Goal: Task Accomplishment & Management: Manage account settings

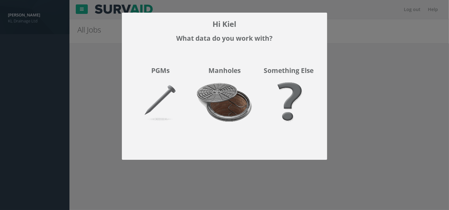
click at [227, 107] on img at bounding box center [224, 106] width 64 height 56
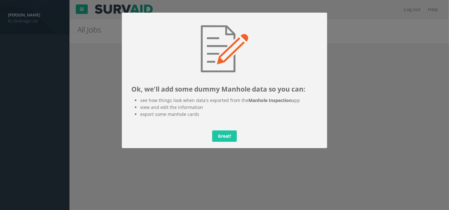
click at [224, 138] on link "Great!" at bounding box center [224, 135] width 25 height 11
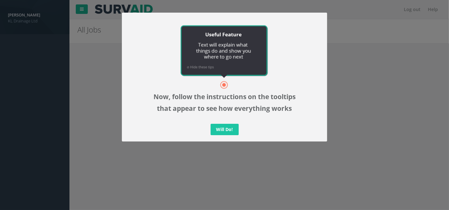
click at [231, 131] on link "Will Do!" at bounding box center [225, 129] width 28 height 11
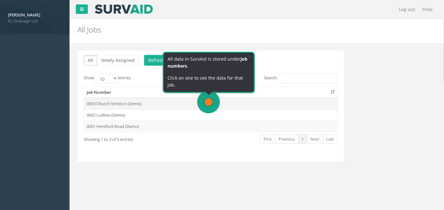
click at [203, 99] on td "0003 Church Stretton (Demo)" at bounding box center [210, 103] width 253 height 11
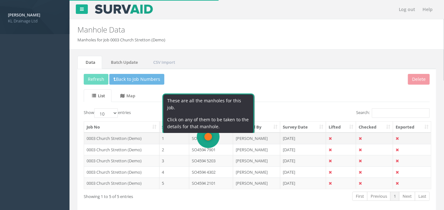
click at [215, 134] on td "SO4695 0503" at bounding box center [211, 138] width 44 height 11
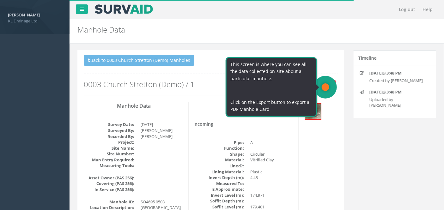
click at [327, 84] on button "Export" at bounding box center [325, 84] width 21 height 9
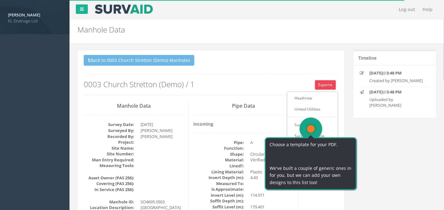
click at [310, 129] on ul "Heathrow United Utilities SurvAid IC SurvAid Manhole" at bounding box center [312, 117] width 51 height 50
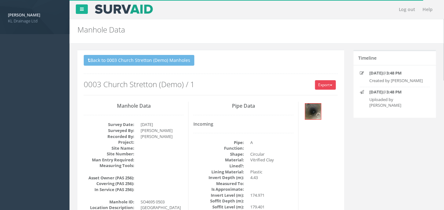
click at [328, 83] on button "Export" at bounding box center [325, 84] width 21 height 9
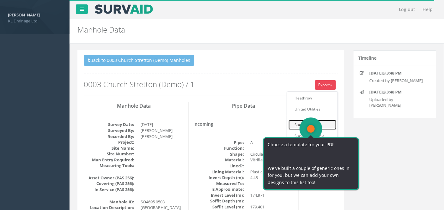
click at [309, 124] on link "SurvAid IC" at bounding box center [312, 125] width 48 height 10
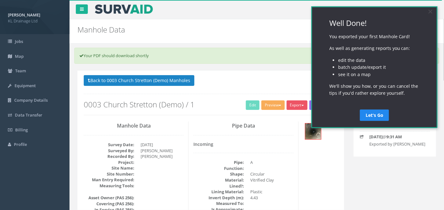
click at [409, 106] on div "Let's Go" at bounding box center [374, 110] width 90 height 19
click at [373, 116] on link "Let's Go" at bounding box center [373, 114] width 29 height 11
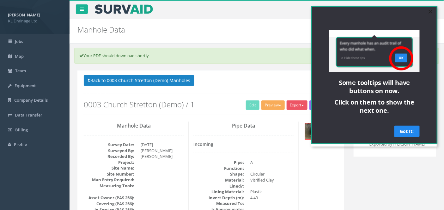
click at [431, 11] on link "×" at bounding box center [429, 11] width 11 height 11
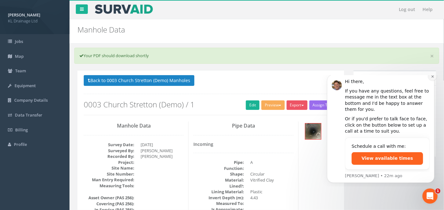
click at [430, 80] on button "Dismiss notification" at bounding box center [432, 76] width 8 height 8
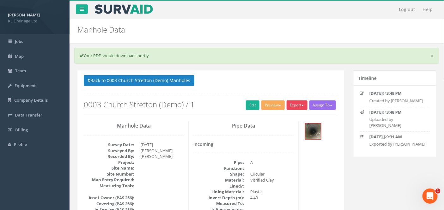
click at [300, 102] on button "Export" at bounding box center [296, 104] width 21 height 9
click at [231, 91] on div "Back to 0003 Church Stretton (Demo) Manholes Back to Map Assign To No Companies…" at bounding box center [211, 95] width 254 height 40
click at [272, 103] on button "Preview" at bounding box center [272, 104] width 23 height 9
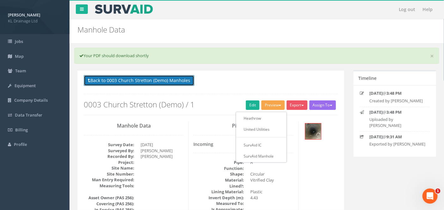
click at [108, 82] on button "Back to 0003 Church Stretton (Demo) Manholes" at bounding box center [139, 80] width 111 height 11
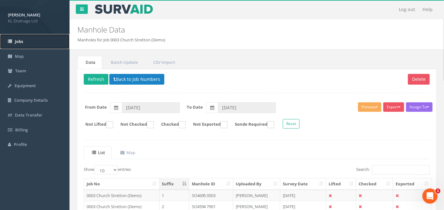
click at [15, 42] on span "Jobs" at bounding box center [19, 42] width 8 height 6
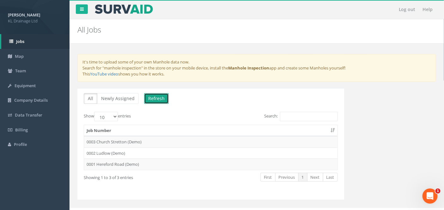
click at [148, 98] on button "Refresh" at bounding box center [156, 98] width 25 height 11
click at [17, 51] on link "Map" at bounding box center [34, 56] width 69 height 15
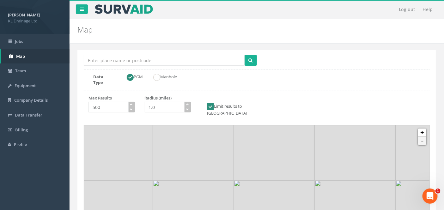
drag, startPoint x: 252, startPoint y: 171, endPoint x: 213, endPoint y: 162, distance: 39.1
click at [213, 164] on img at bounding box center [193, 139] width 81 height 81
click at [27, 69] on link "Team" at bounding box center [34, 70] width 69 height 15
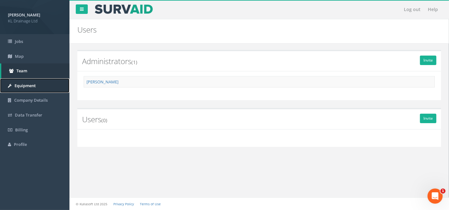
click at [29, 86] on span "Equipment" at bounding box center [25, 86] width 21 height 6
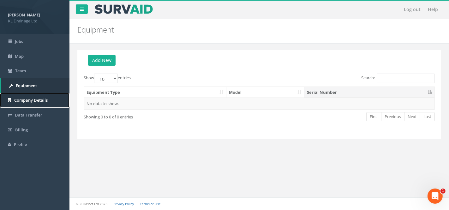
click at [27, 98] on span "Company Details" at bounding box center [30, 100] width 33 height 6
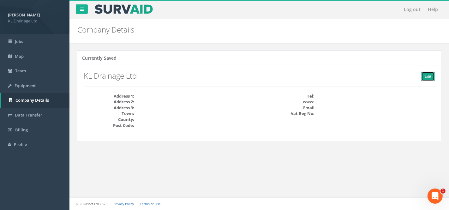
click at [434, 75] on link "Edit" at bounding box center [428, 76] width 14 height 9
type input "KL Drainage Ltd"
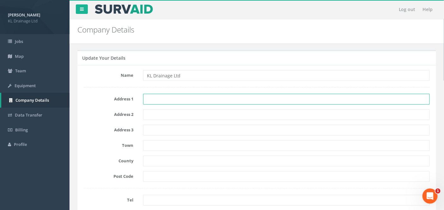
click at [183, 95] on input "text" at bounding box center [286, 99] width 287 height 11
type input "[STREET_ADDRESS]"
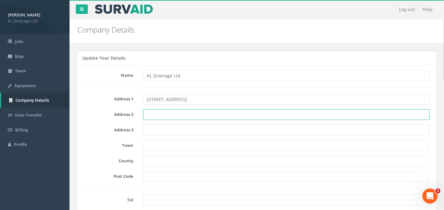
type input "Portlethen"
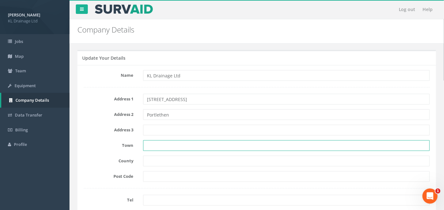
type input "[GEOGRAPHIC_DATA]"
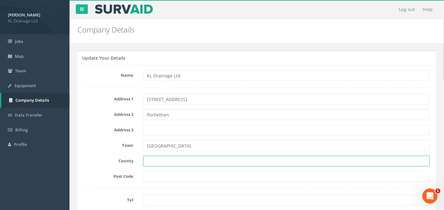
type input "[GEOGRAPHIC_DATA]"
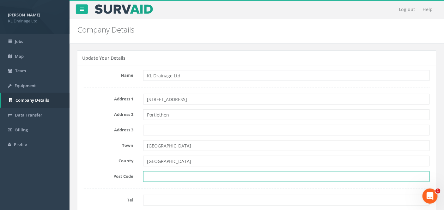
type input "AB12 4TT"
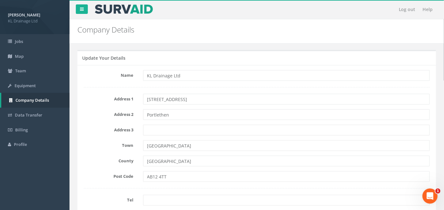
type input "[EMAIL_ADDRESS][DOMAIN_NAME]"
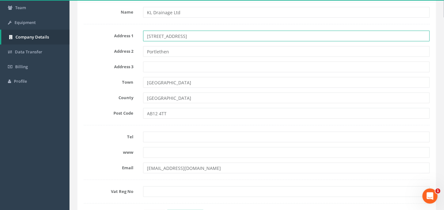
scroll to position [105, 0]
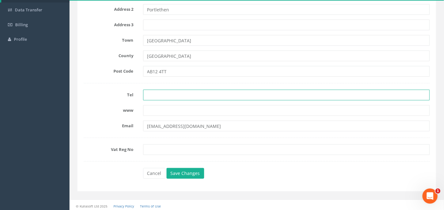
click at [174, 91] on input "tel" at bounding box center [286, 95] width 287 height 11
type input "07484771508"
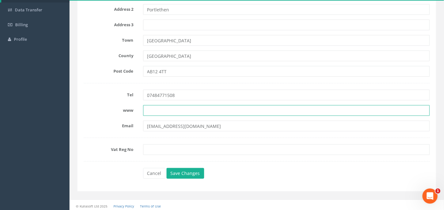
click at [181, 109] on input "text" at bounding box center [286, 110] width 287 height 11
type input "[DOMAIN_NAME]"
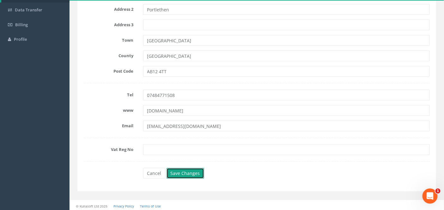
click at [189, 171] on button "Save Changes" at bounding box center [185, 173] width 38 height 11
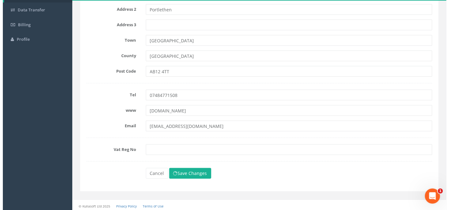
scroll to position [0, 0]
